Goal: Task Accomplishment & Management: Manage account settings

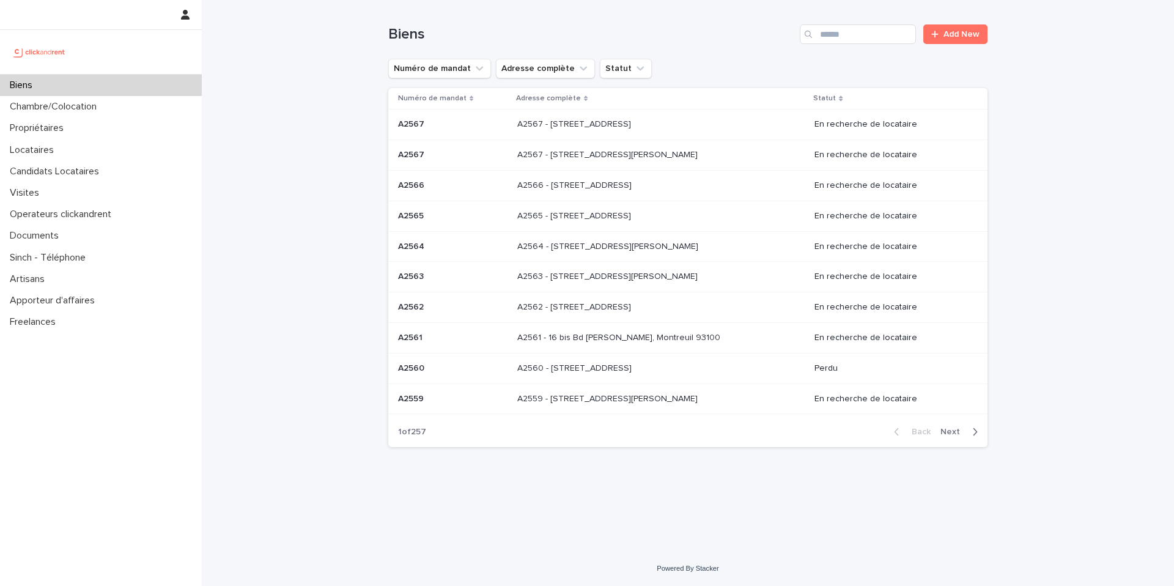
click at [868, 23] on div "Biens Add New" at bounding box center [687, 29] width 599 height 59
click at [863, 28] on input "Search" at bounding box center [858, 34] width 116 height 20
type input "****"
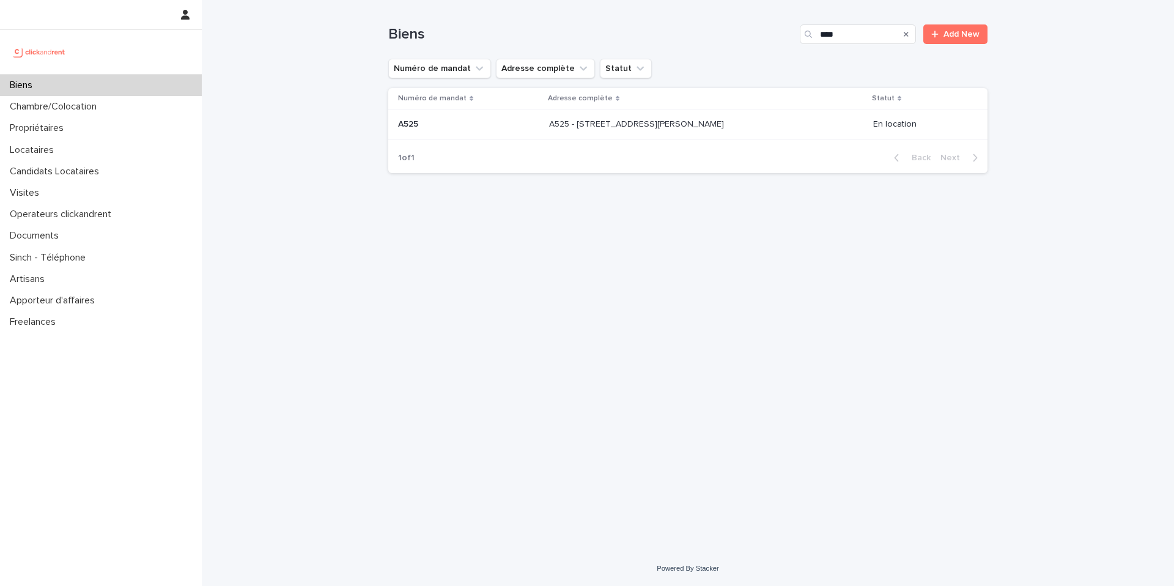
click at [585, 132] on div "A525 - 29 rue Henri Barbusse, Noisy-le-Sec 93130 A525 - 29 rue Henri Barbusse, …" at bounding box center [706, 124] width 314 height 20
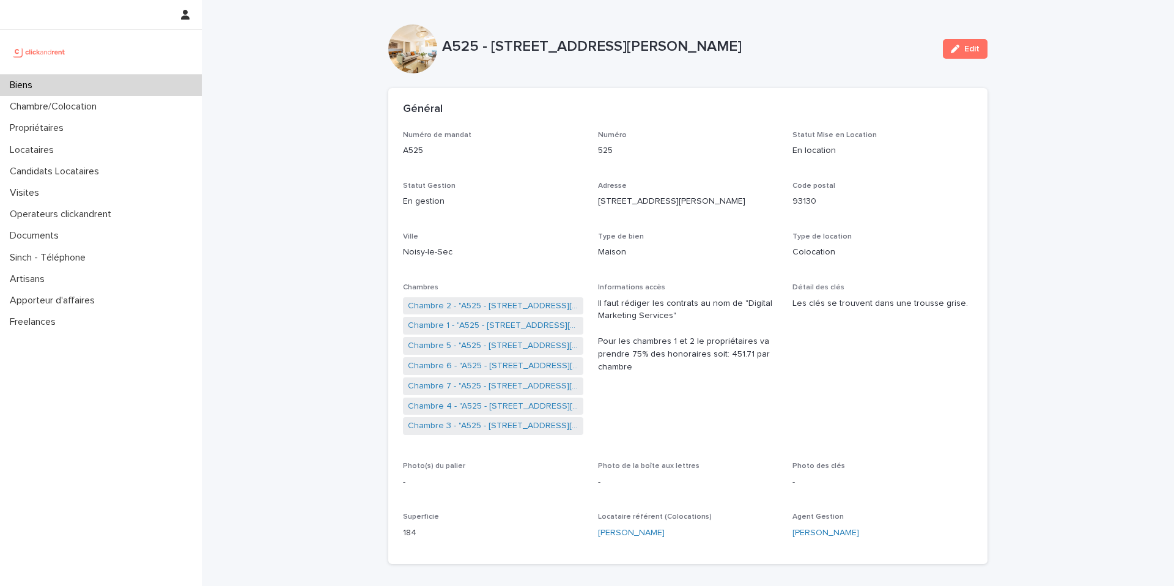
click at [102, 78] on div "Biens" at bounding box center [101, 85] width 202 height 21
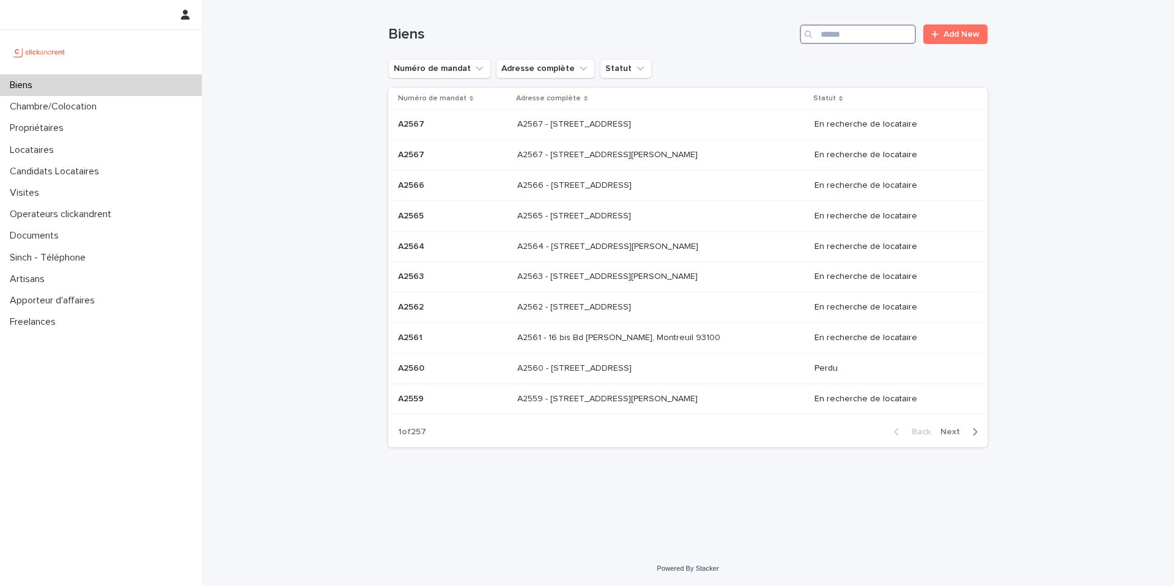
click at [879, 31] on input "Search" at bounding box center [858, 34] width 116 height 20
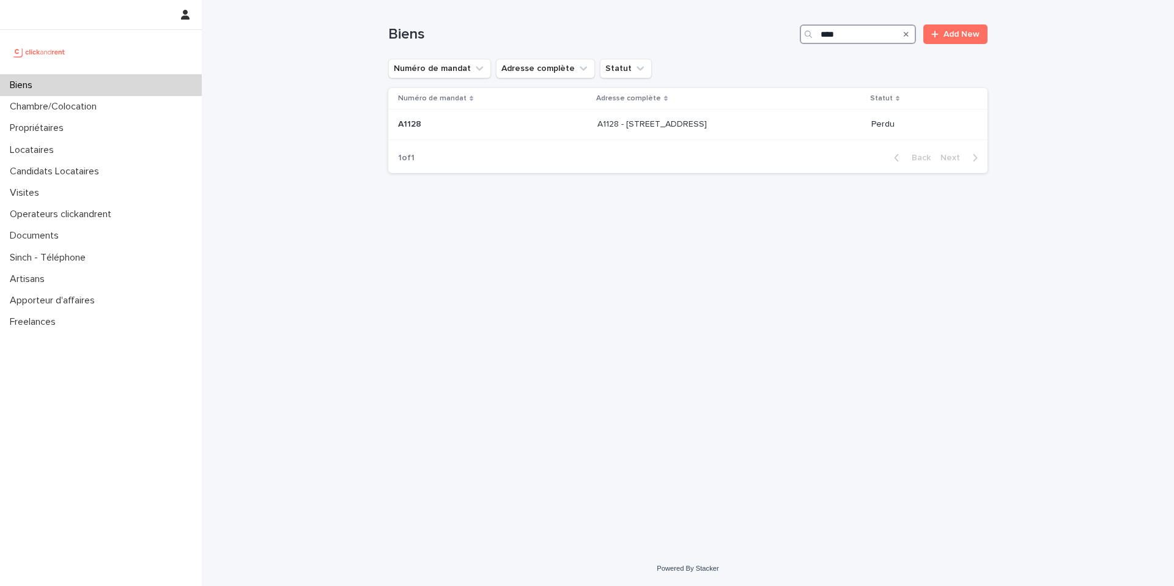
type input "****"
click at [585, 133] on td "A118 - 6 rue Saint-Mathieu, Paris 75018 A118 - 6 rue Saint-Mathieu, Paris 75018" at bounding box center [711, 124] width 253 height 31
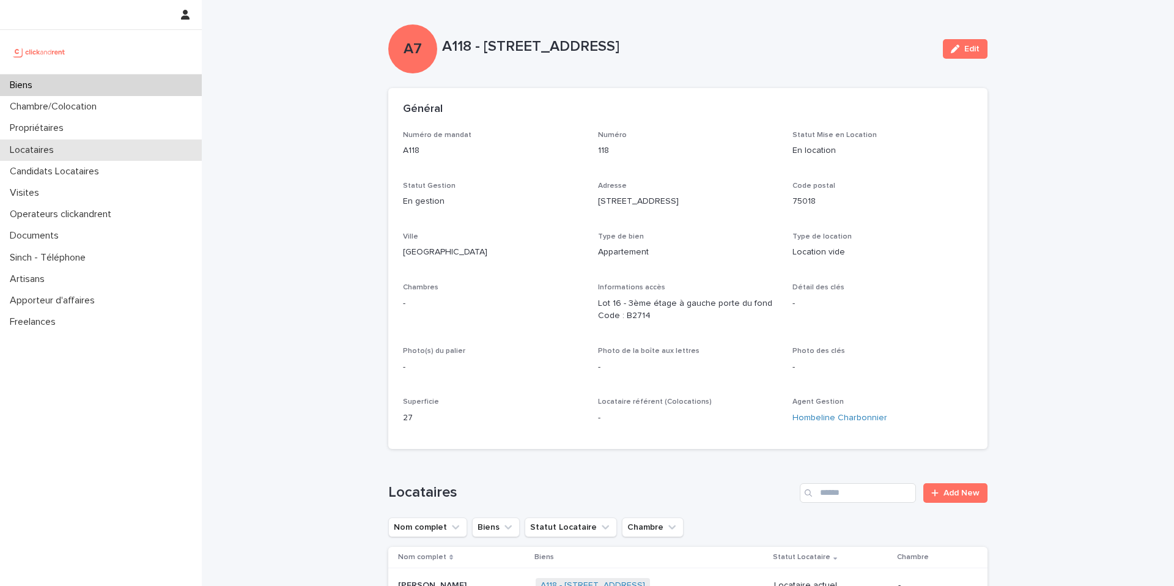
click at [76, 157] on div "Locataires" at bounding box center [101, 149] width 202 height 21
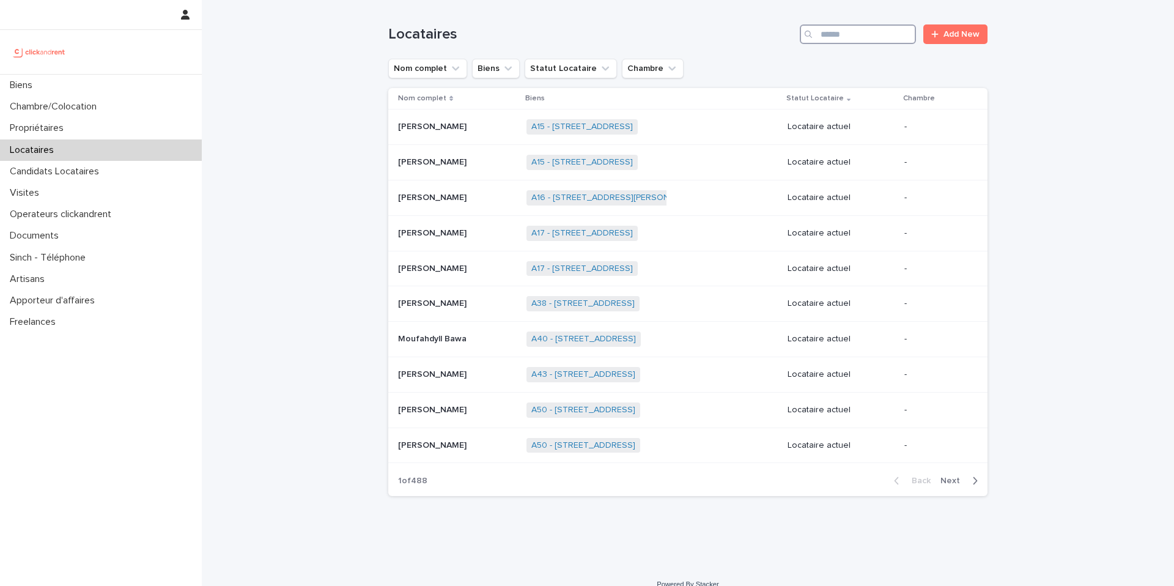
click at [832, 36] on input "Search" at bounding box center [858, 34] width 116 height 20
type input "*******"
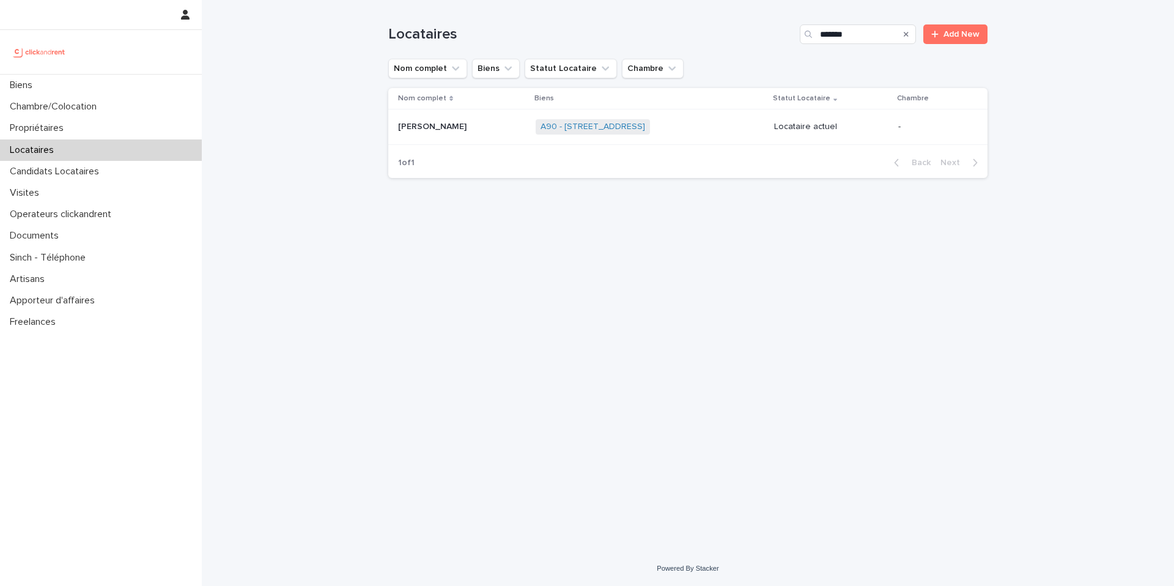
click at [473, 130] on p at bounding box center [462, 127] width 128 height 10
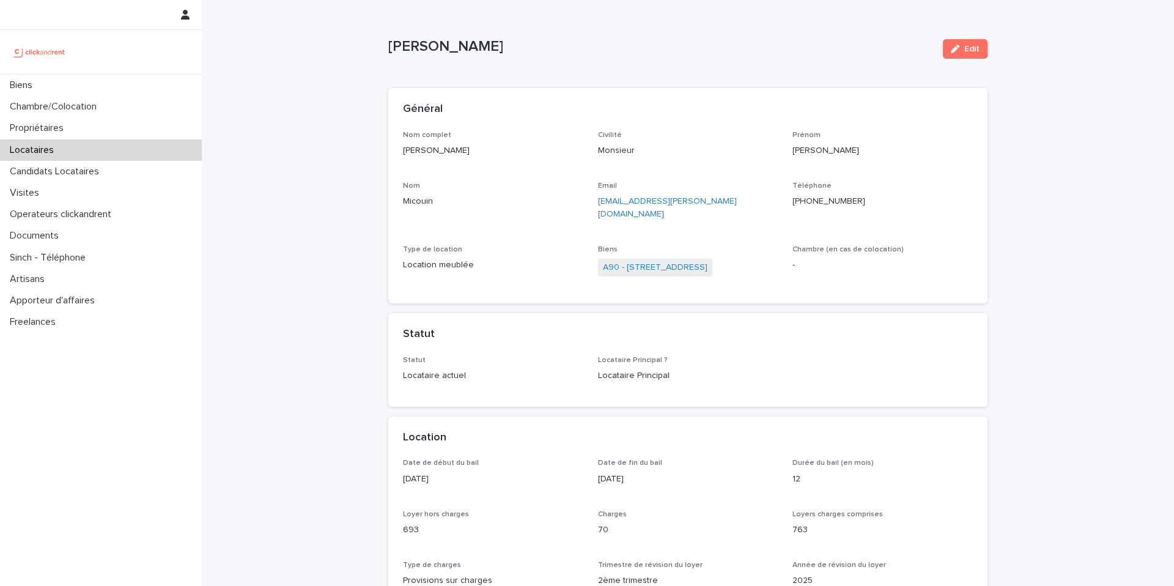
click at [46, 156] on div "Locataires" at bounding box center [101, 149] width 202 height 21
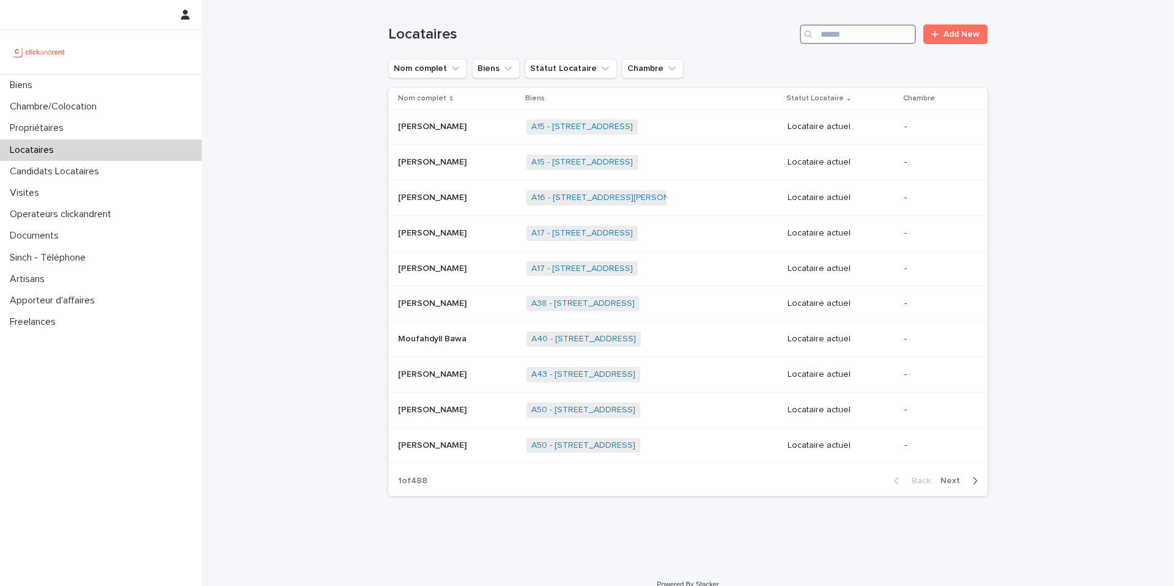
click at [874, 34] on input "Search" at bounding box center [858, 34] width 116 height 20
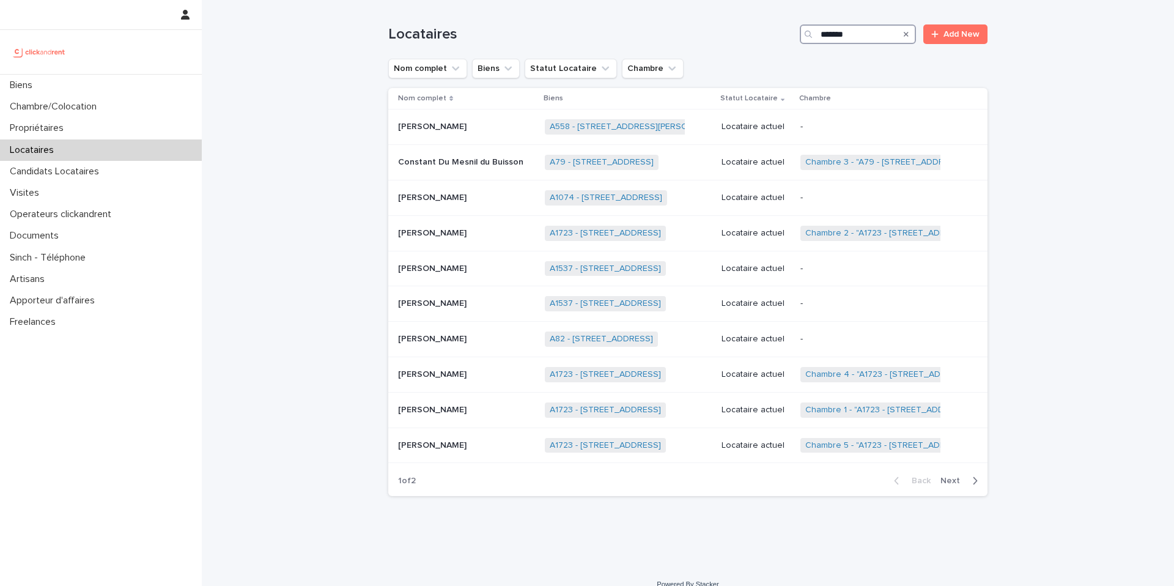
type input "*******"
click at [954, 479] on span "Next" at bounding box center [954, 480] width 27 height 9
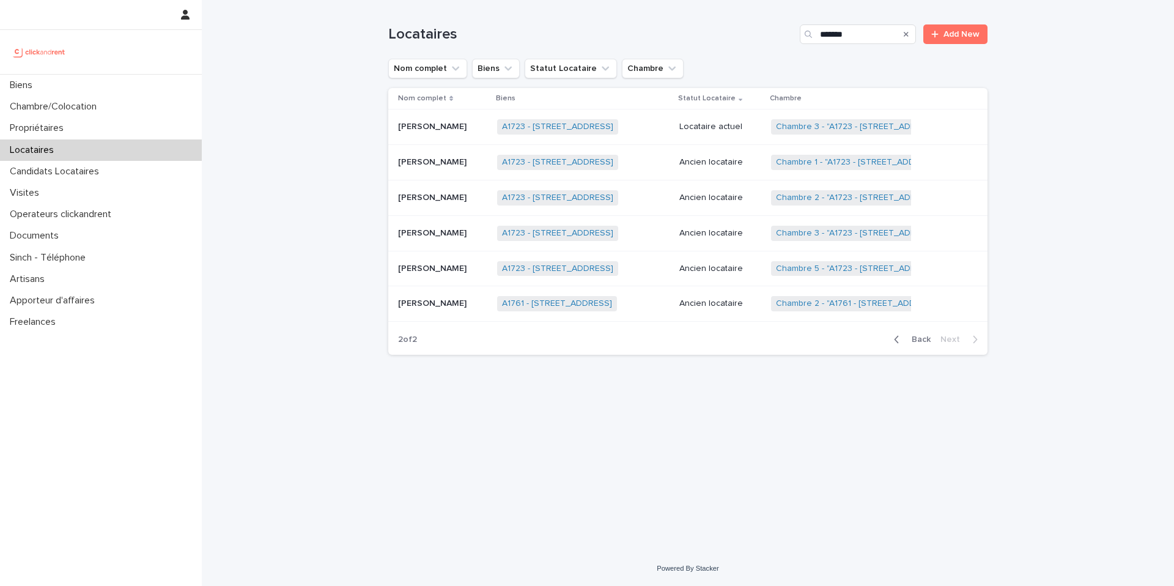
click at [475, 310] on div "Noémie Buisson Noémie Buisson" at bounding box center [442, 304] width 89 height 20
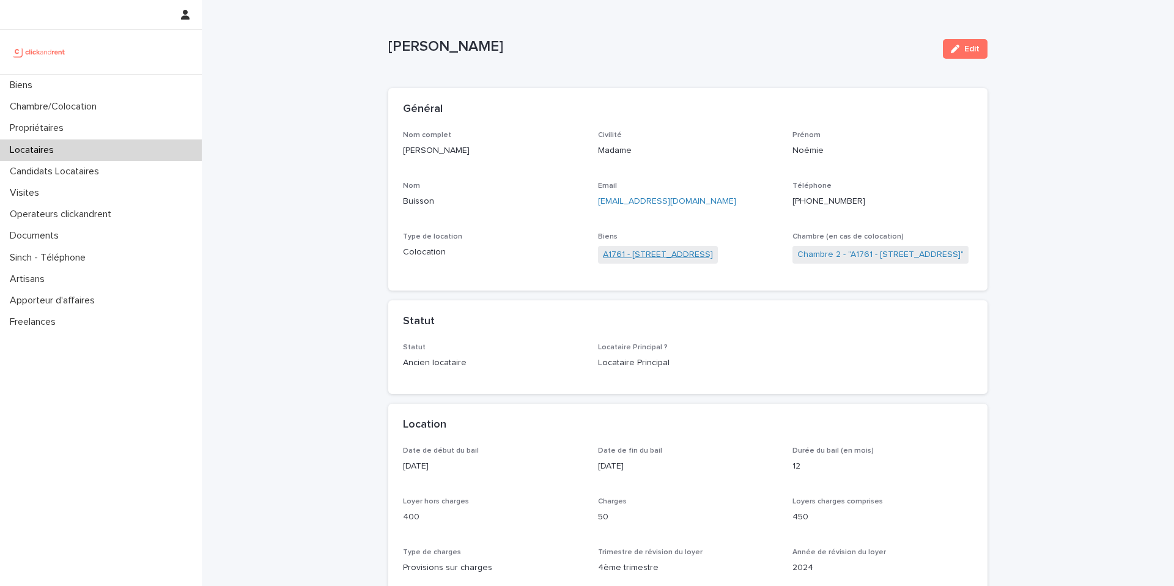
click at [695, 253] on link "A1761 - 26 rue Tapis Vert, Marseille 13001" at bounding box center [658, 254] width 110 height 13
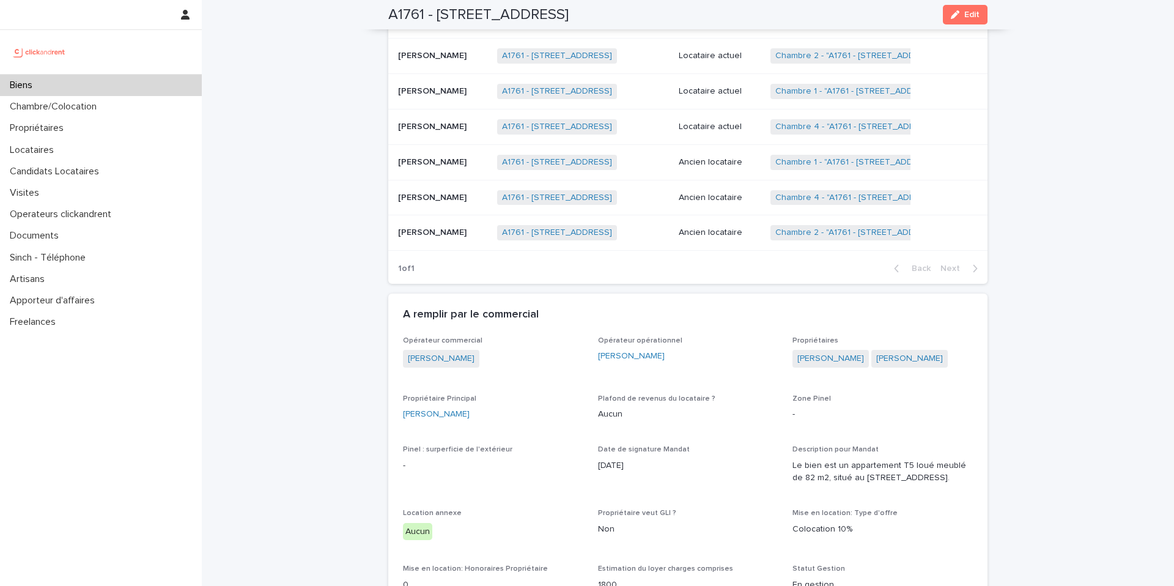
scroll to position [1028, 0]
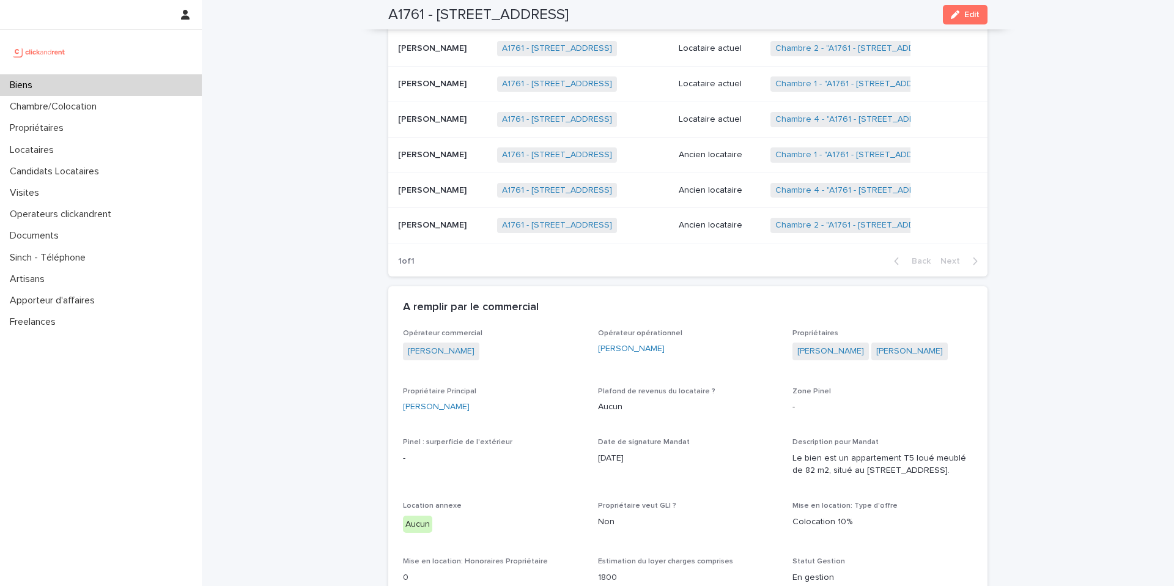
click at [405, 231] on p "Noémie Buisson" at bounding box center [433, 224] width 71 height 13
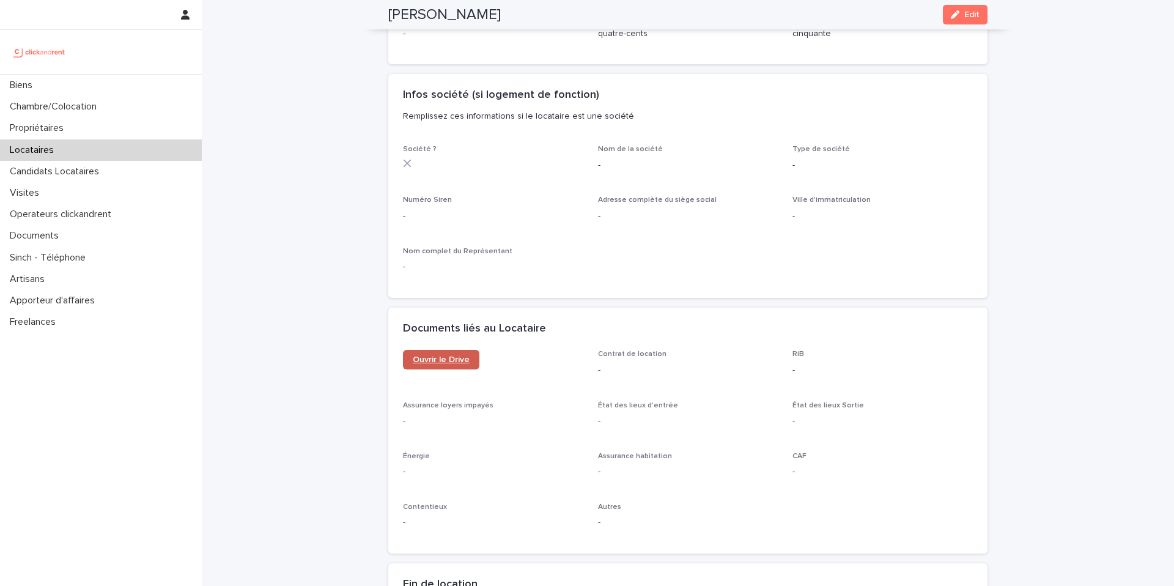
scroll to position [1052, 0]
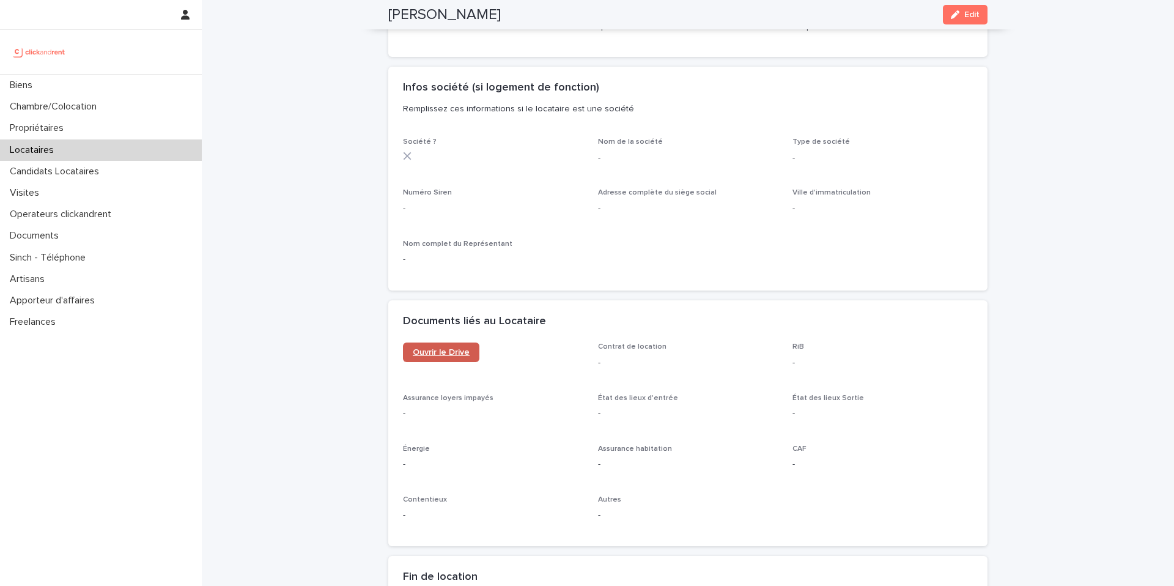
click at [451, 357] on link "Ouvrir le Drive" at bounding box center [441, 353] width 76 height 20
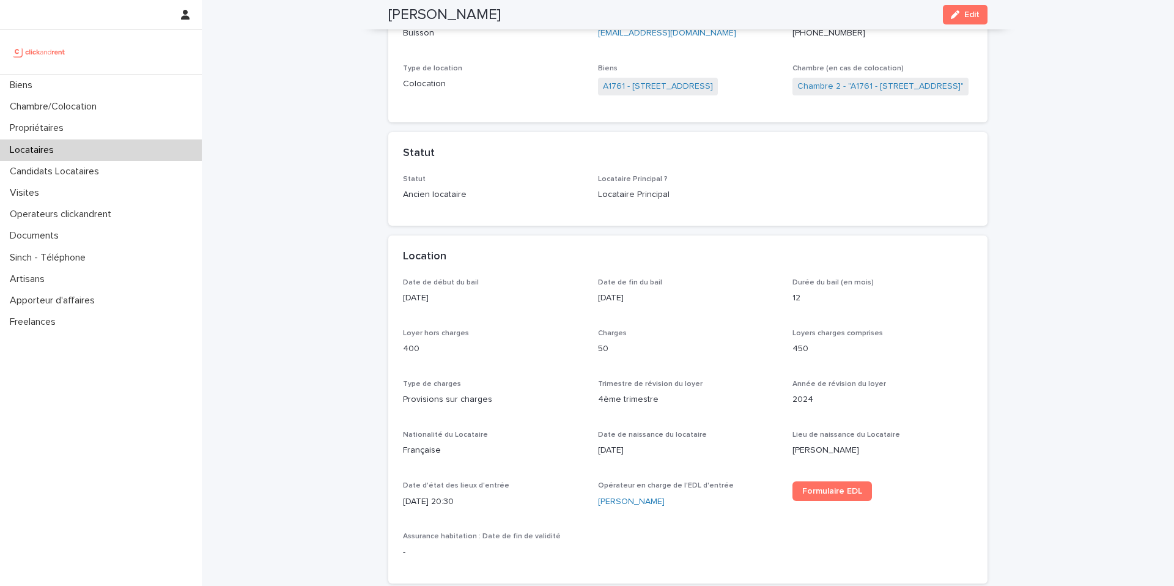
scroll to position [0, 0]
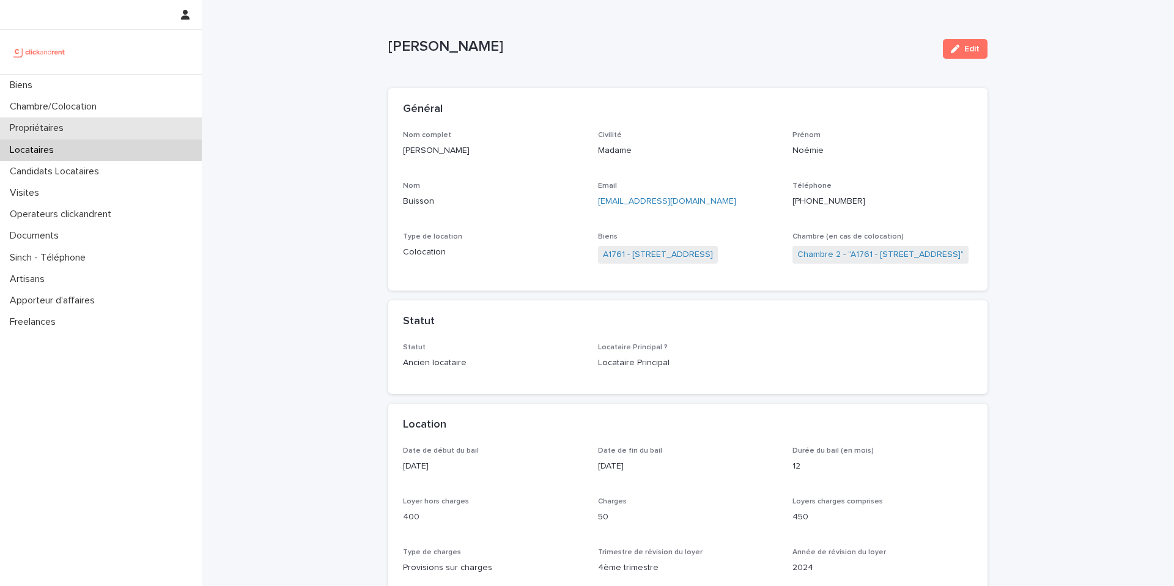
click at [87, 132] on div "Propriétaires" at bounding box center [101, 127] width 202 height 21
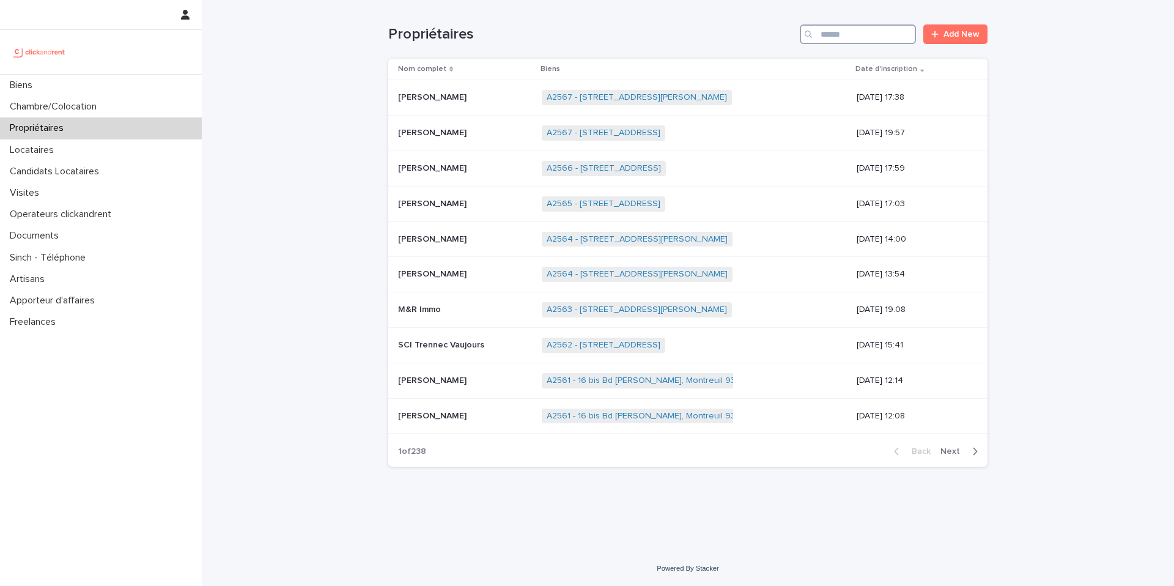
click at [895, 40] on input "Search" at bounding box center [858, 34] width 116 height 20
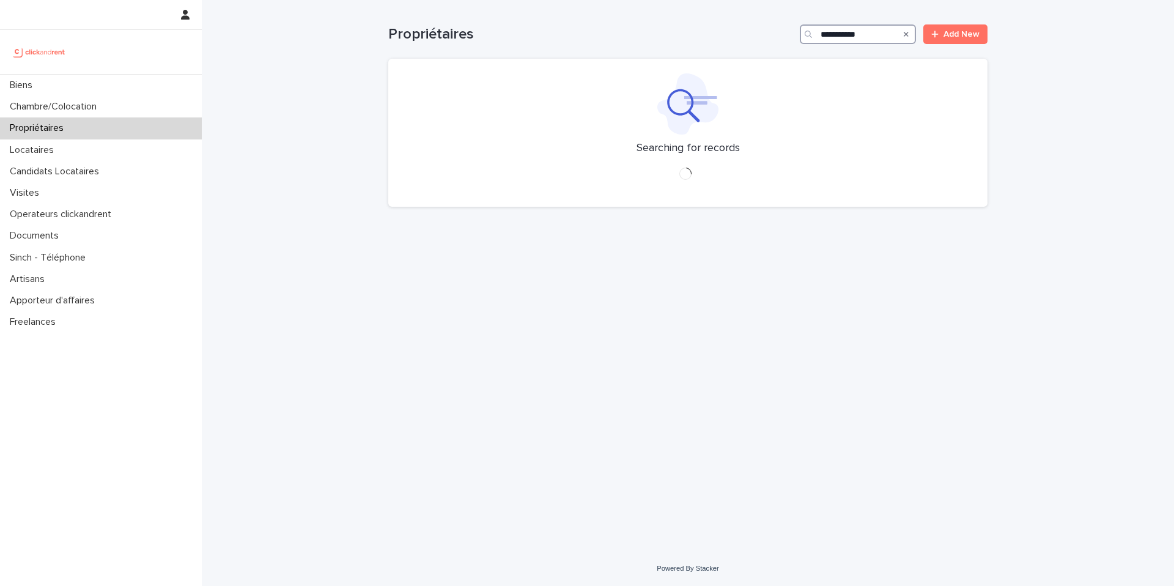
type input "**********"
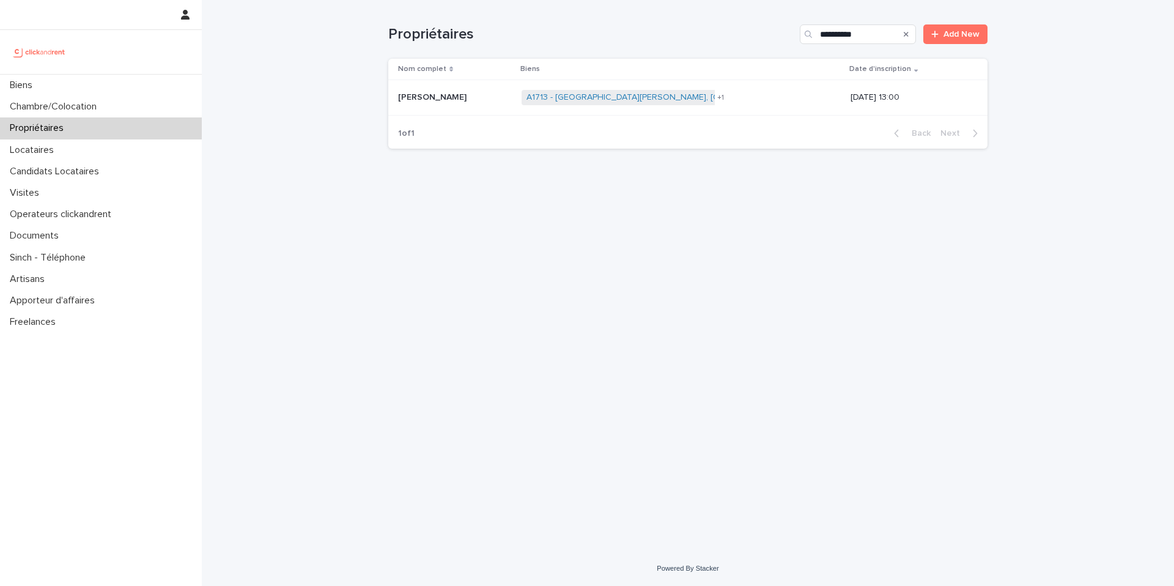
click at [484, 106] on div "Nicolas Santamaria Nicolas Santamaria" at bounding box center [455, 97] width 114 height 20
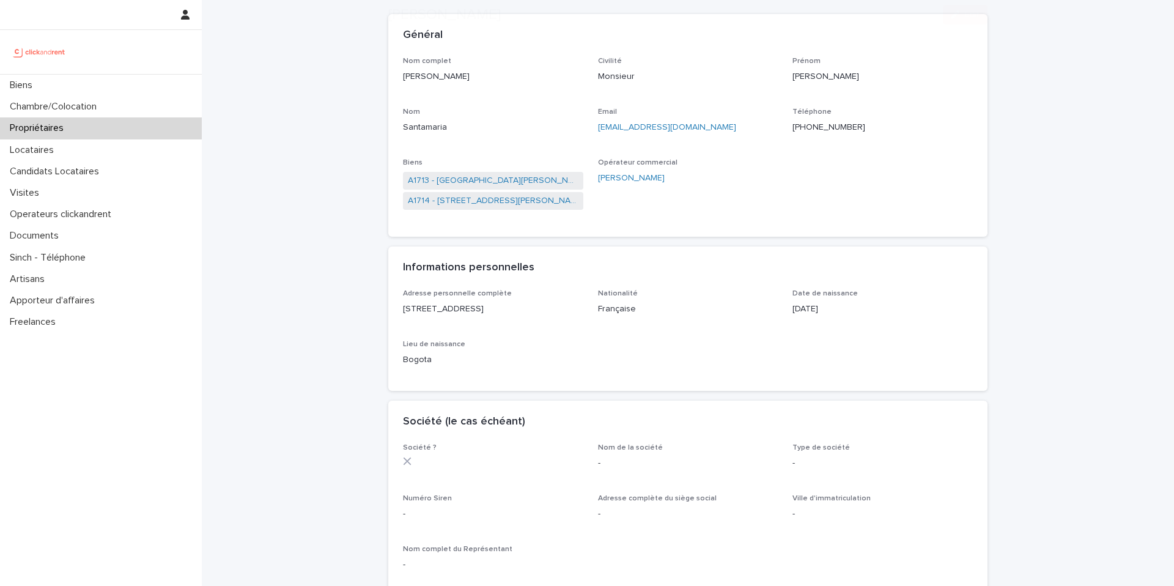
scroll to position [75, 0]
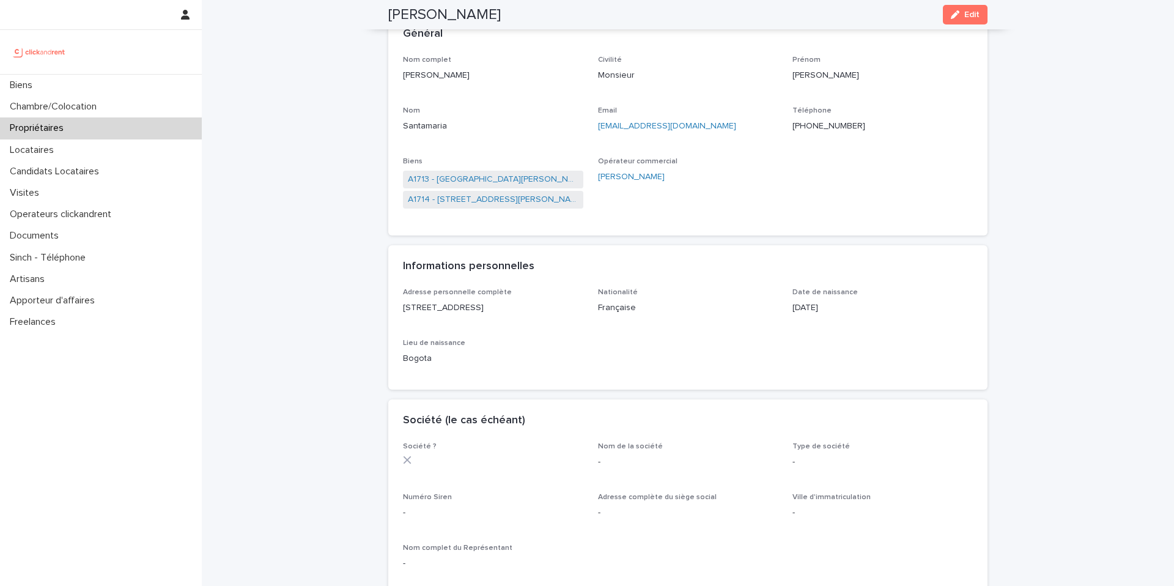
click at [76, 128] on div "Propriétaires" at bounding box center [101, 127] width 202 height 21
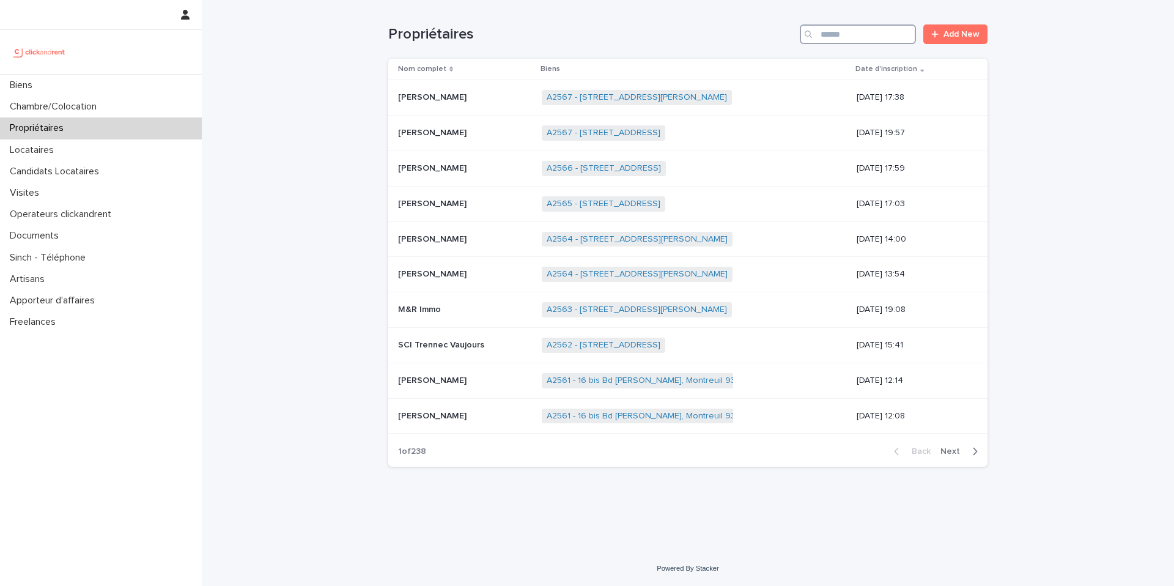
click at [867, 34] on input "Search" at bounding box center [858, 34] width 116 height 20
type input "*********"
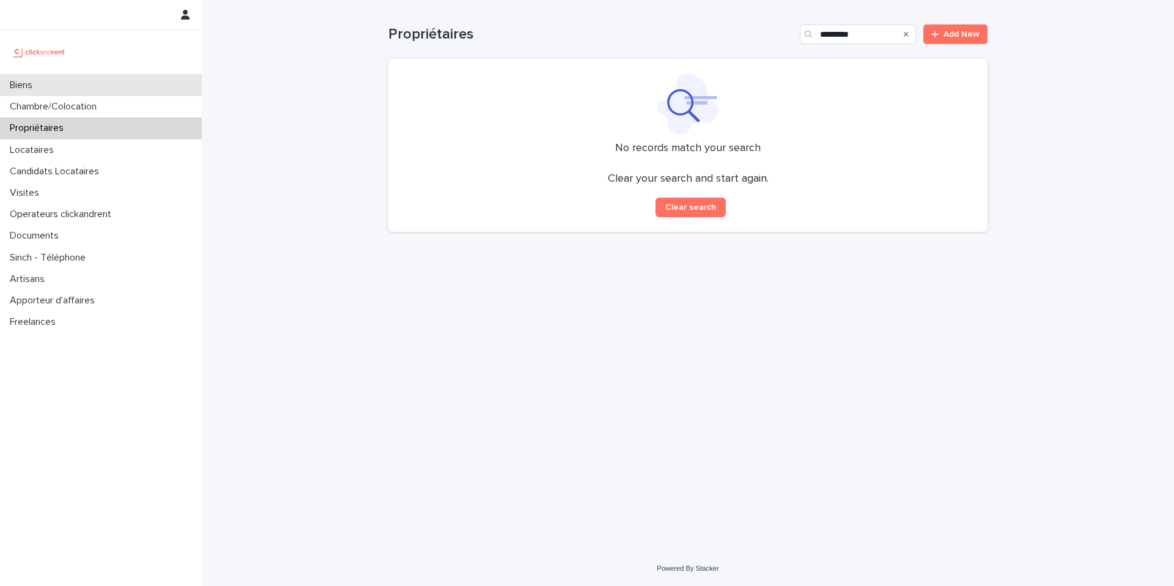
click at [114, 82] on div "Biens" at bounding box center [101, 85] width 202 height 21
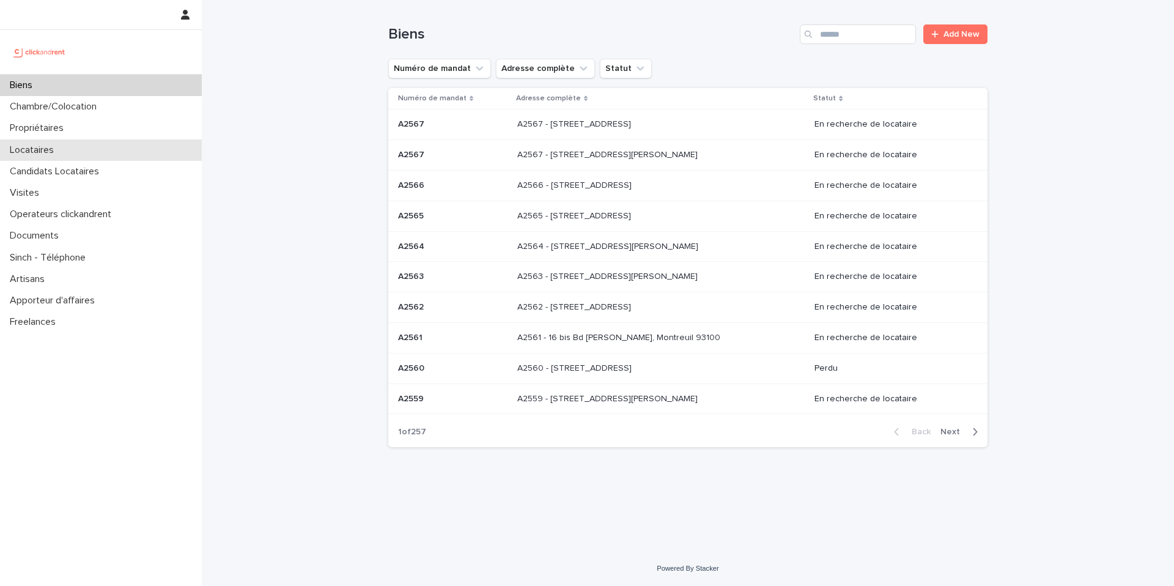
click at [38, 150] on p "Locataires" at bounding box center [34, 150] width 59 height 12
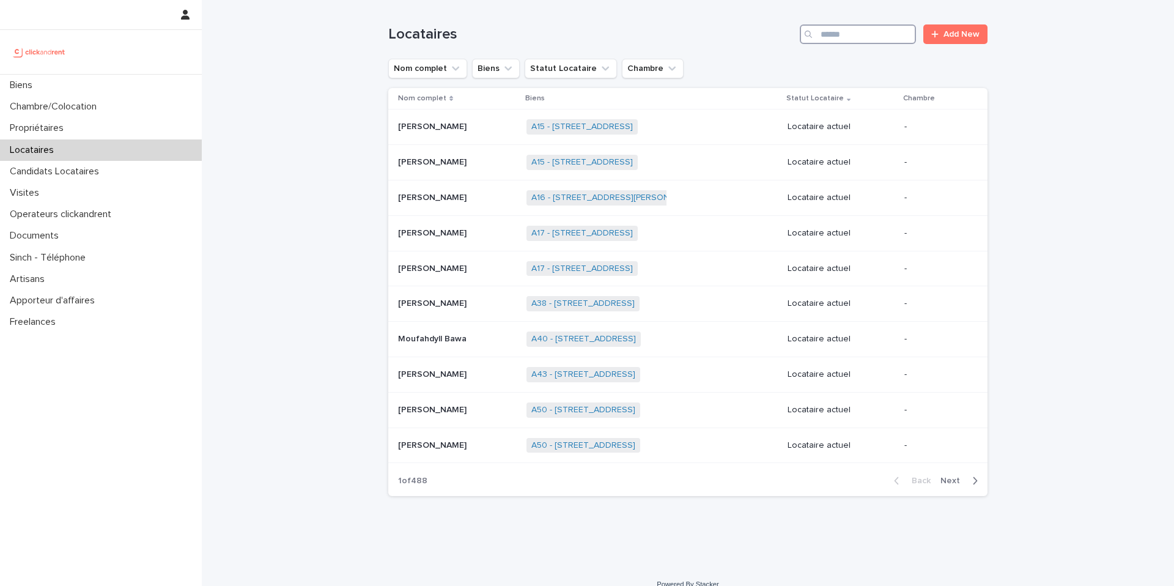
click at [902, 38] on input "Search" at bounding box center [858, 34] width 116 height 20
type input "******"
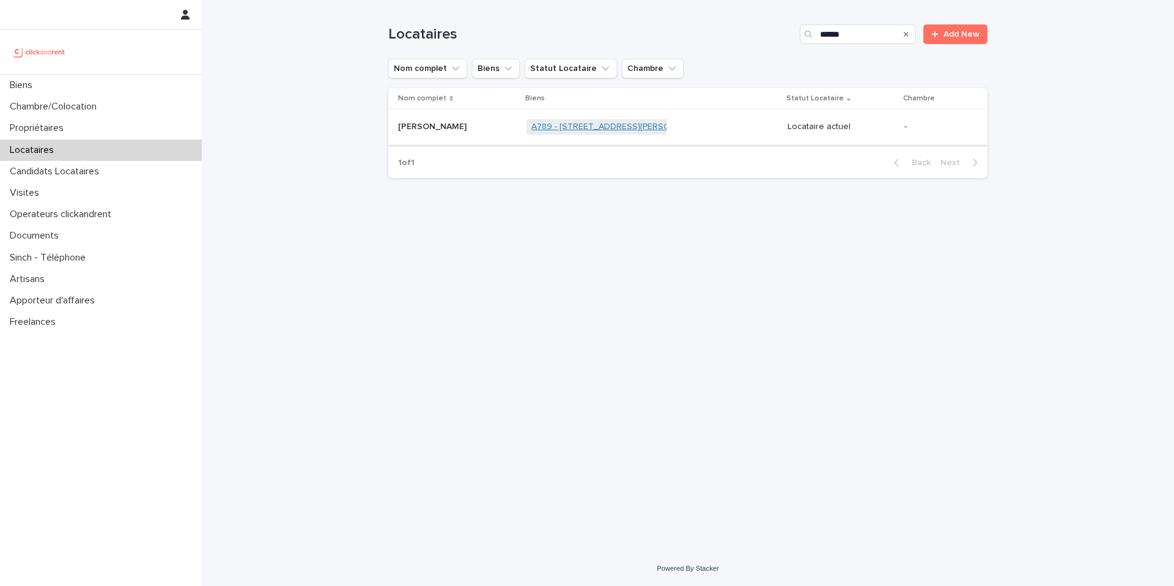
click at [544, 129] on link "A789 - 196 rue Raymond Losserand, Paris 75014" at bounding box center [620, 127] width 176 height 10
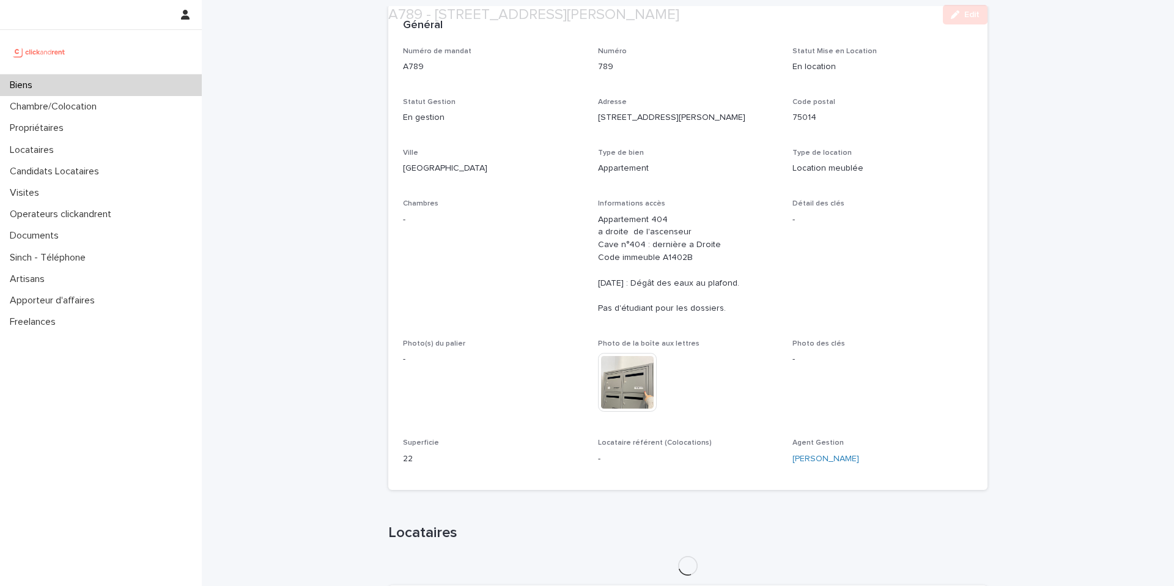
scroll to position [94, 0]
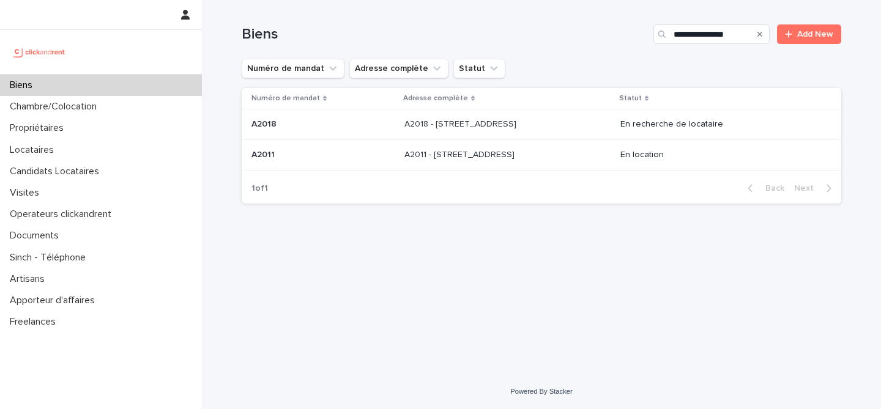
click at [761, 32] on icon "Search" at bounding box center [759, 34] width 5 height 7
click at [705, 32] on input "Search" at bounding box center [711, 34] width 116 height 20
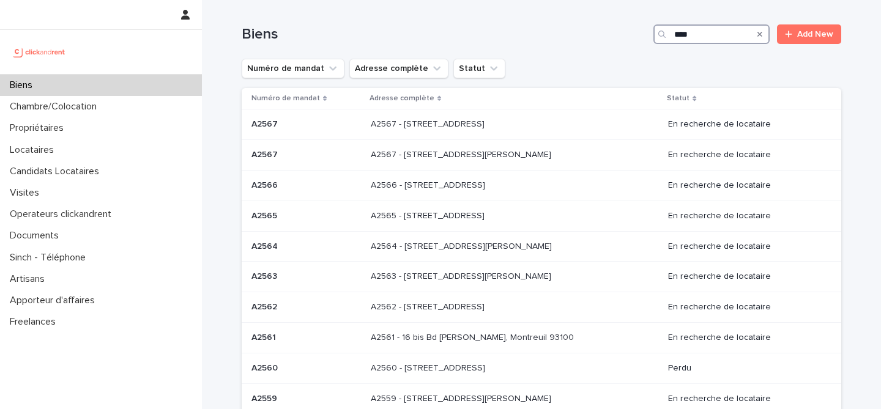
type input "*****"
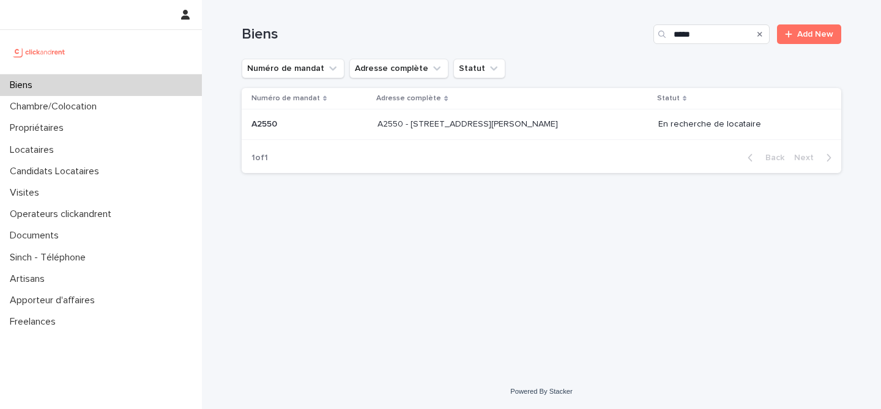
click at [562, 127] on p at bounding box center [479, 124] width 204 height 10
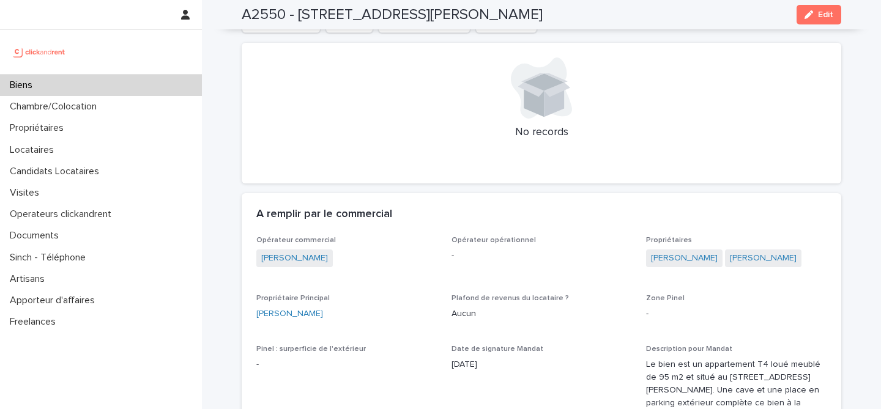
scroll to position [518, 0]
click at [307, 311] on link "Delphine Gonzales" at bounding box center [289, 312] width 67 height 13
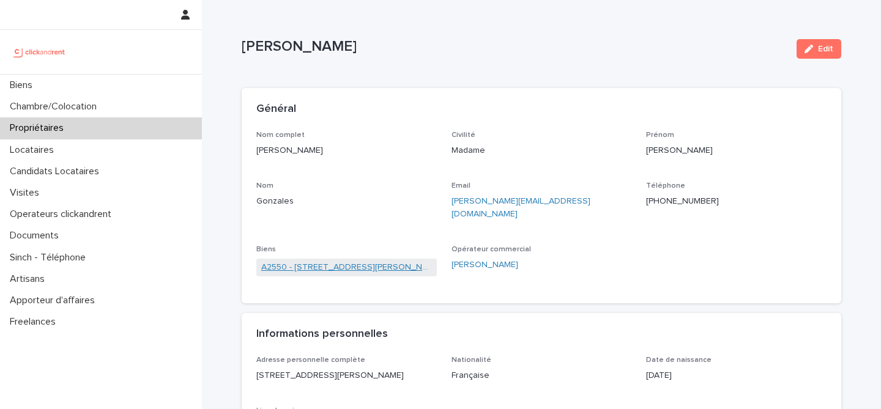
click at [327, 261] on link "A2550 - 25 rue Arthur Auger, Montrouge 92120" at bounding box center [346, 267] width 171 height 13
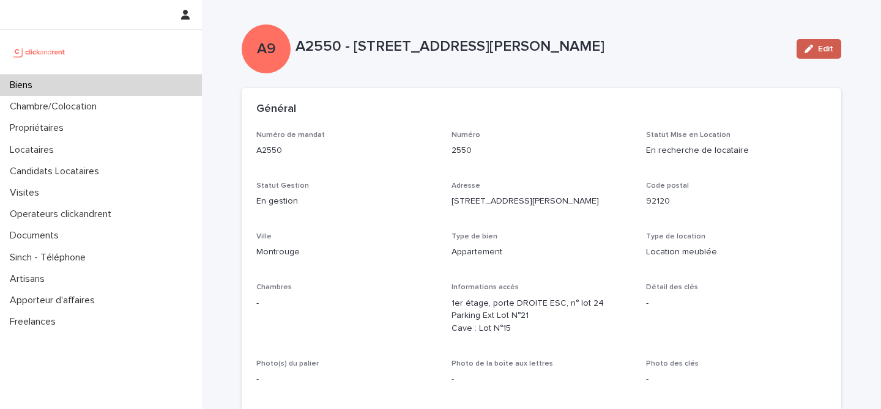
click at [828, 45] on span "Edit" at bounding box center [825, 49] width 15 height 9
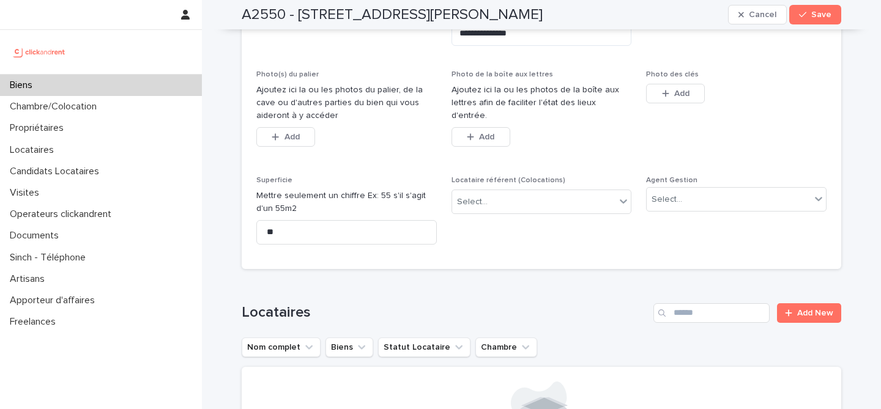
scroll to position [500, 0]
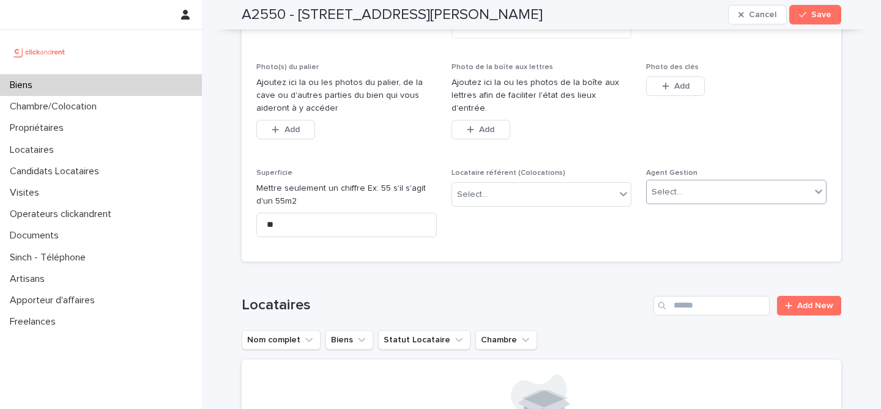
click at [703, 180] on div "Select..." at bounding box center [736, 192] width 180 height 24
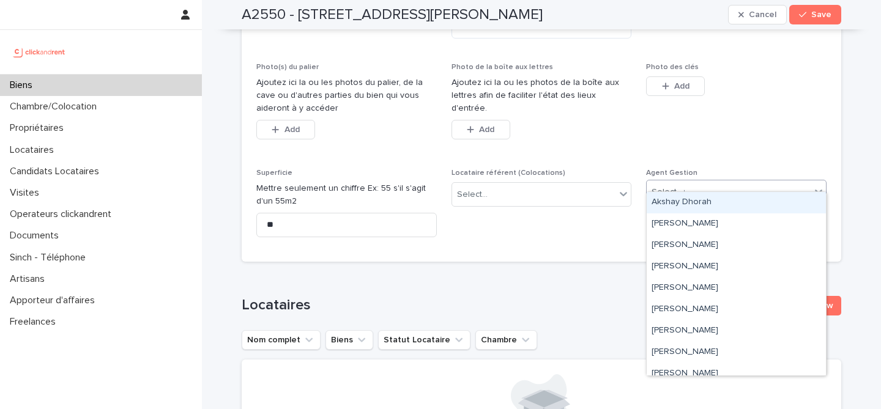
type input "**"
click at [702, 197] on div "[PERSON_NAME]" at bounding box center [736, 202] width 179 height 21
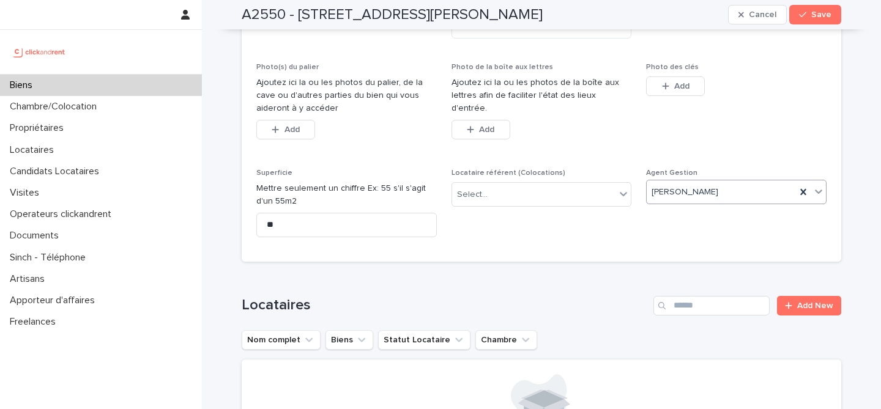
click at [831, 4] on div "A2550 - 25 rue Arthur Auger, Montrouge 92120 Cancel Save" at bounding box center [541, 14] width 599 height 29
click at [826, 15] on span "Save" at bounding box center [821, 14] width 20 height 9
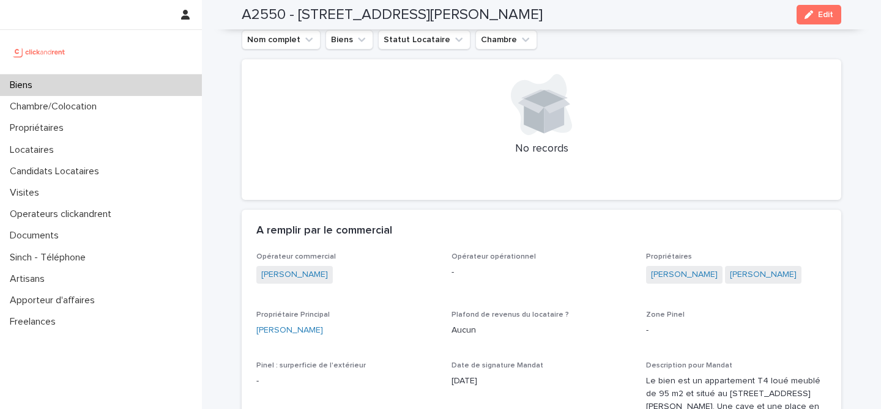
click at [169, 73] on div at bounding box center [101, 52] width 202 height 44
click at [166, 83] on div "Biens" at bounding box center [101, 85] width 202 height 21
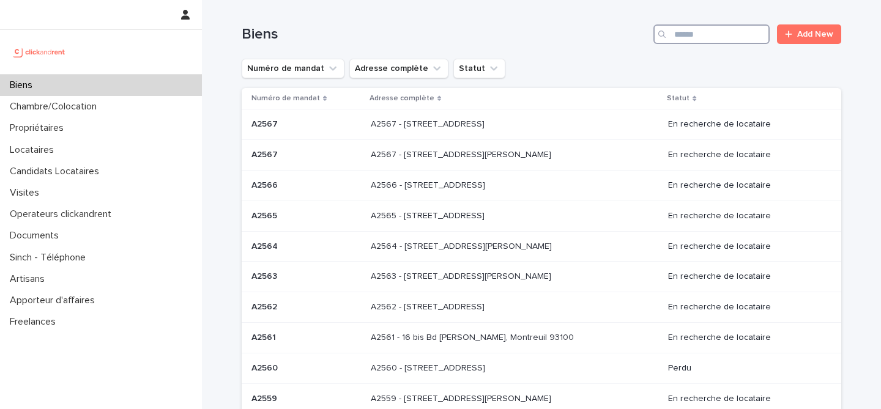
click at [684, 37] on input "Search" at bounding box center [711, 34] width 116 height 20
type input "*****"
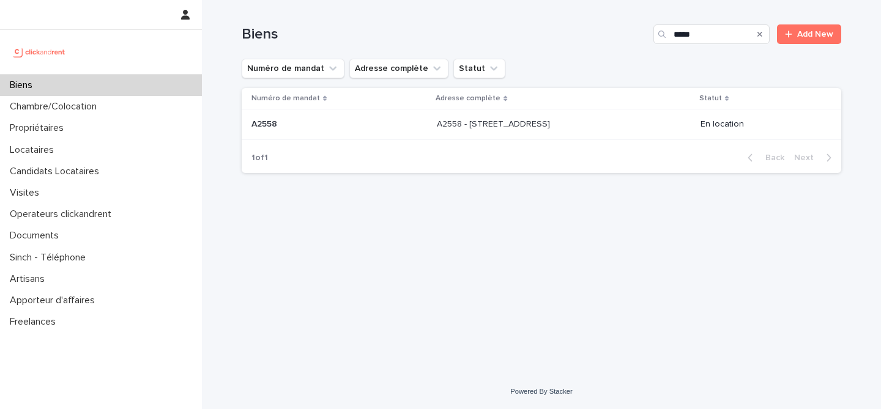
click at [552, 128] on p "A2558 - [STREET_ADDRESS]" at bounding box center [495, 123] width 116 height 13
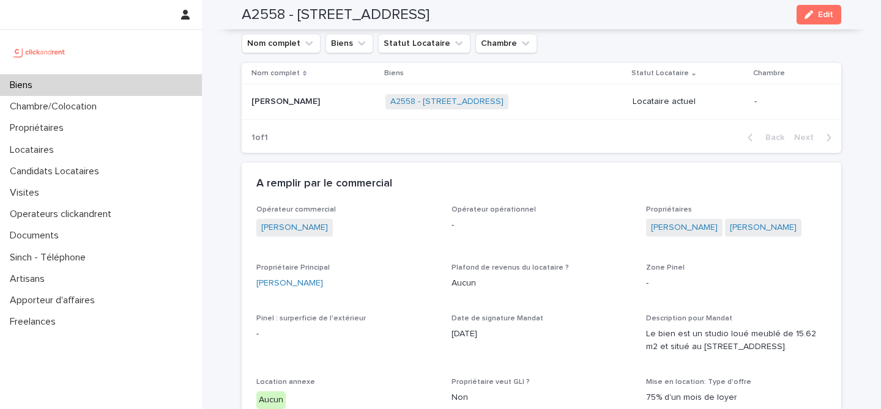
scroll to position [489, 0]
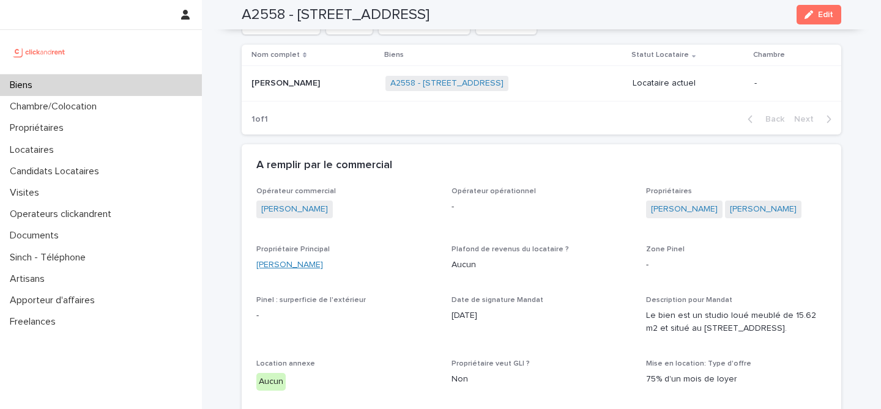
click at [296, 260] on link "[PERSON_NAME]" at bounding box center [289, 265] width 67 height 13
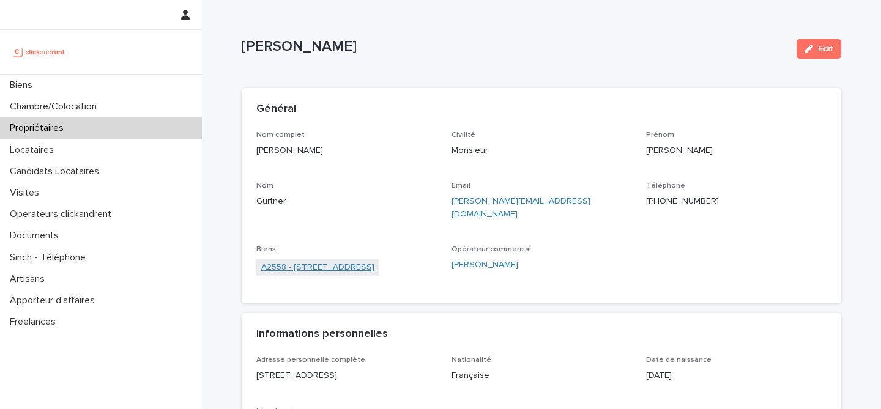
click at [350, 261] on link "A2558 - [STREET_ADDRESS]" at bounding box center [317, 267] width 113 height 13
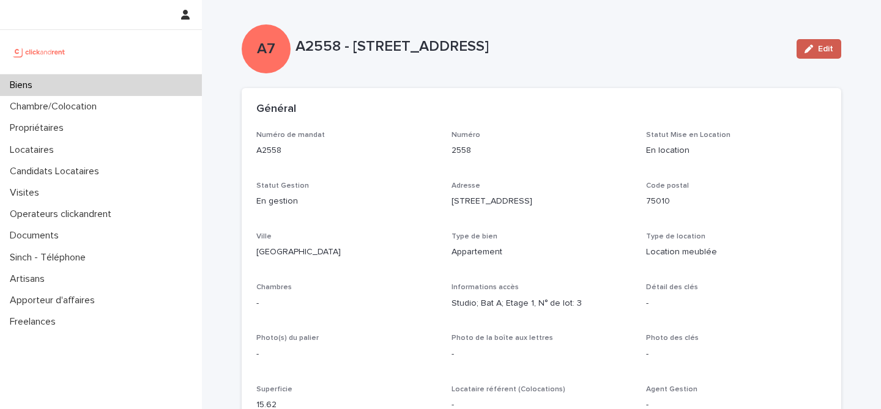
click at [817, 53] on button "Edit" at bounding box center [818, 49] width 45 height 20
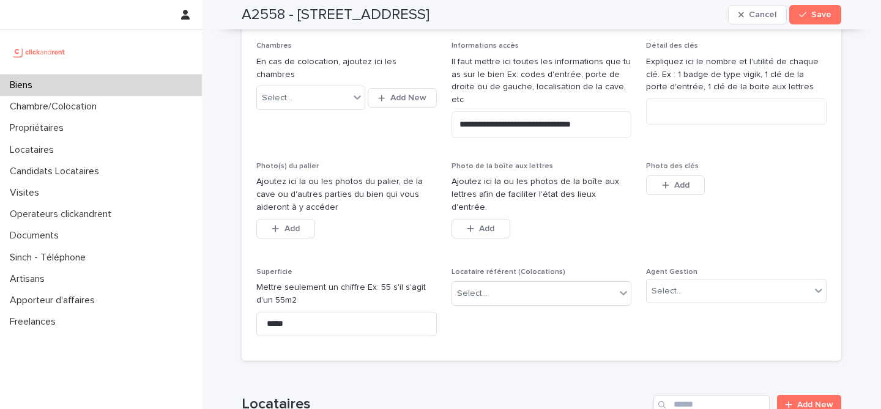
scroll to position [435, 0]
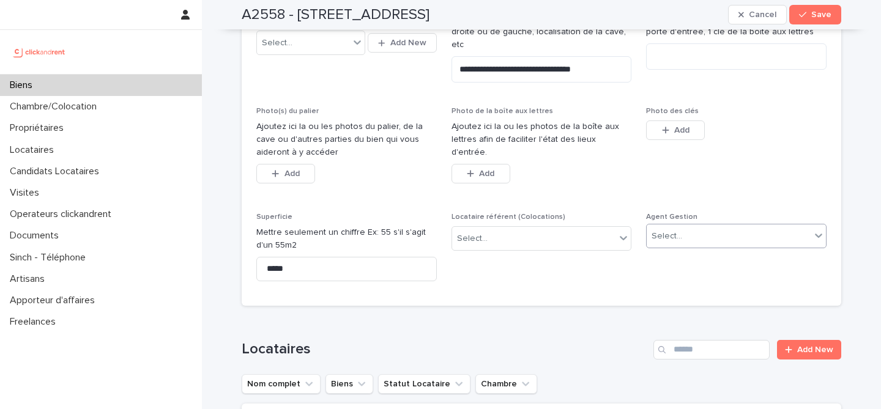
click at [697, 231] on div "Select..." at bounding box center [729, 236] width 164 height 20
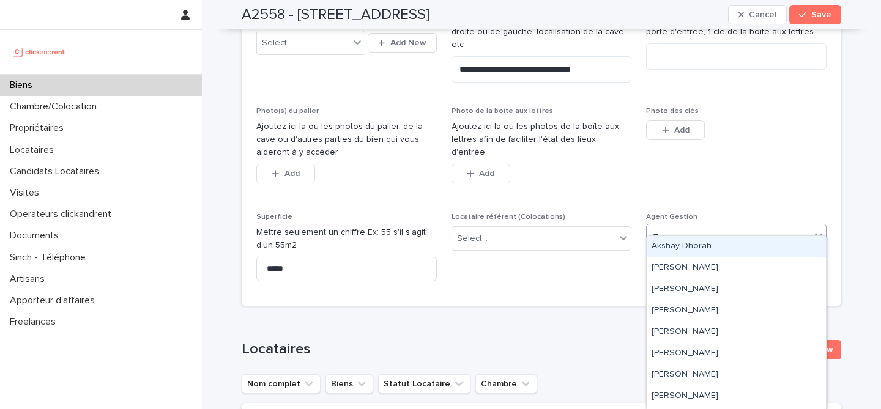
type input "***"
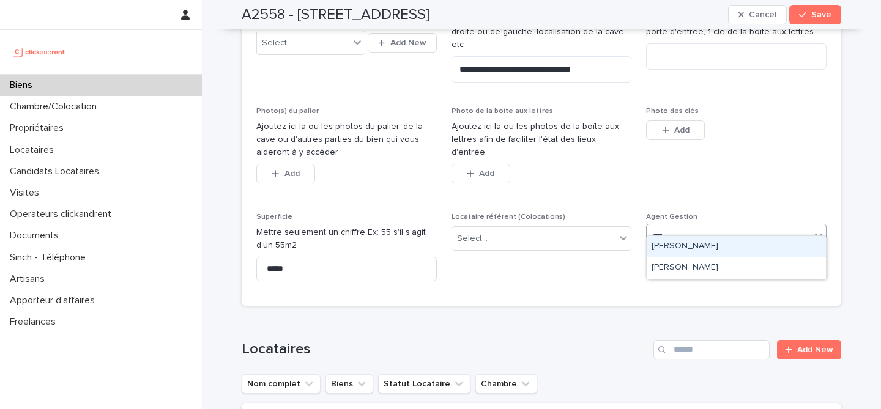
click at [684, 242] on div "[PERSON_NAME]" at bounding box center [736, 246] width 179 height 21
click at [818, 25] on div "A2558 - 44 Rue du Faubourg Saint-Denis, Paris 75010 Cancel Save" at bounding box center [541, 14] width 599 height 29
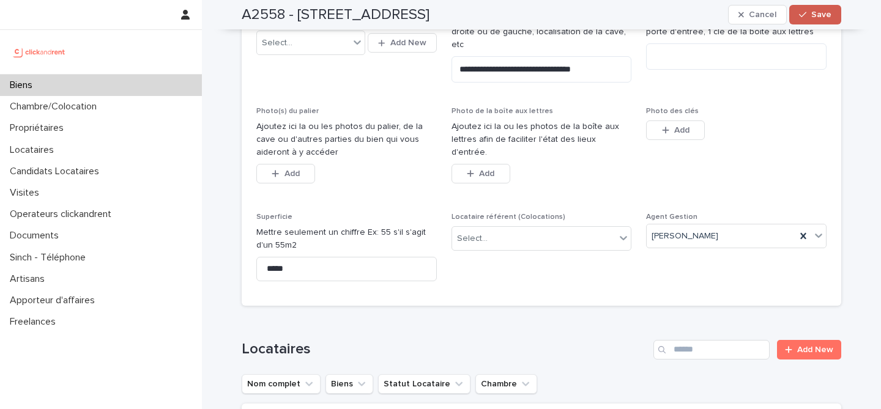
click at [824, 18] on span "Save" at bounding box center [821, 14] width 20 height 9
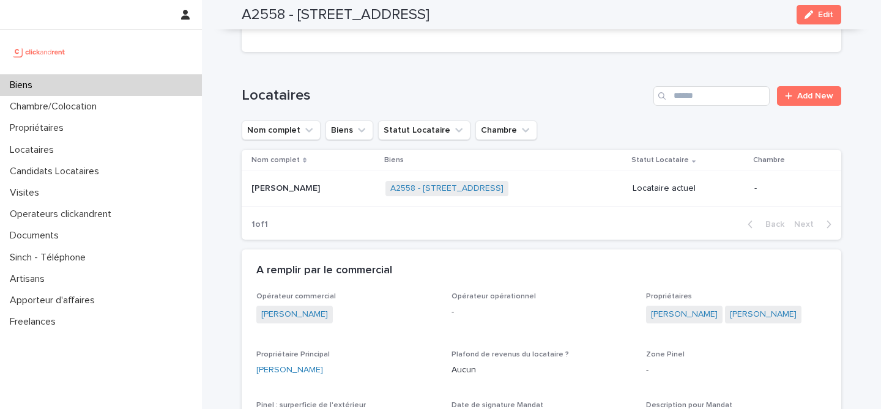
scroll to position [0, 0]
